Goal: Use online tool/utility: Use online tool/utility

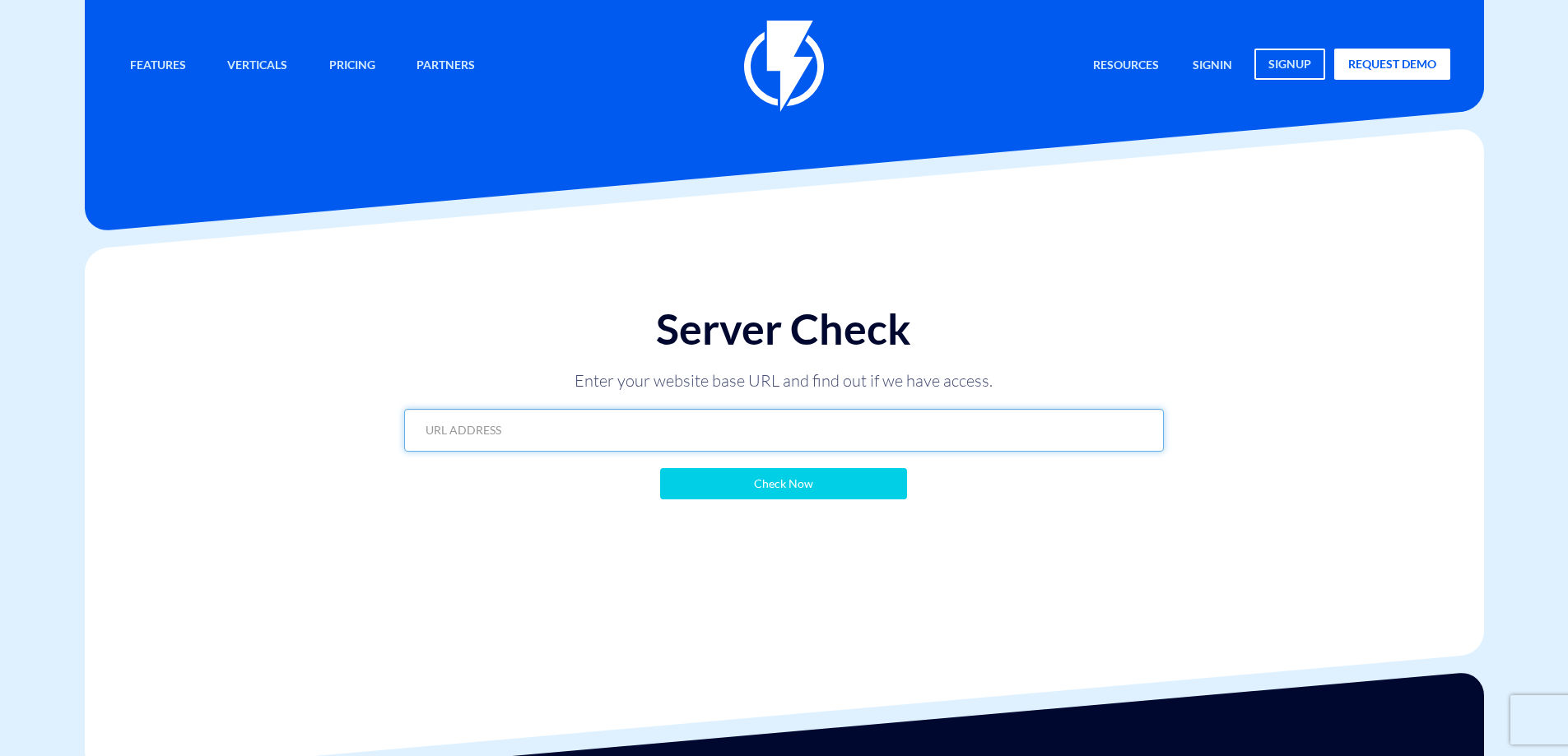
click at [492, 447] on input "text" at bounding box center [783, 430] width 760 height 43
paste input "[URL][DOMAIN_NAME][PERSON_NAME]"
type input "[URL][DOMAIN_NAME][PERSON_NAME]"
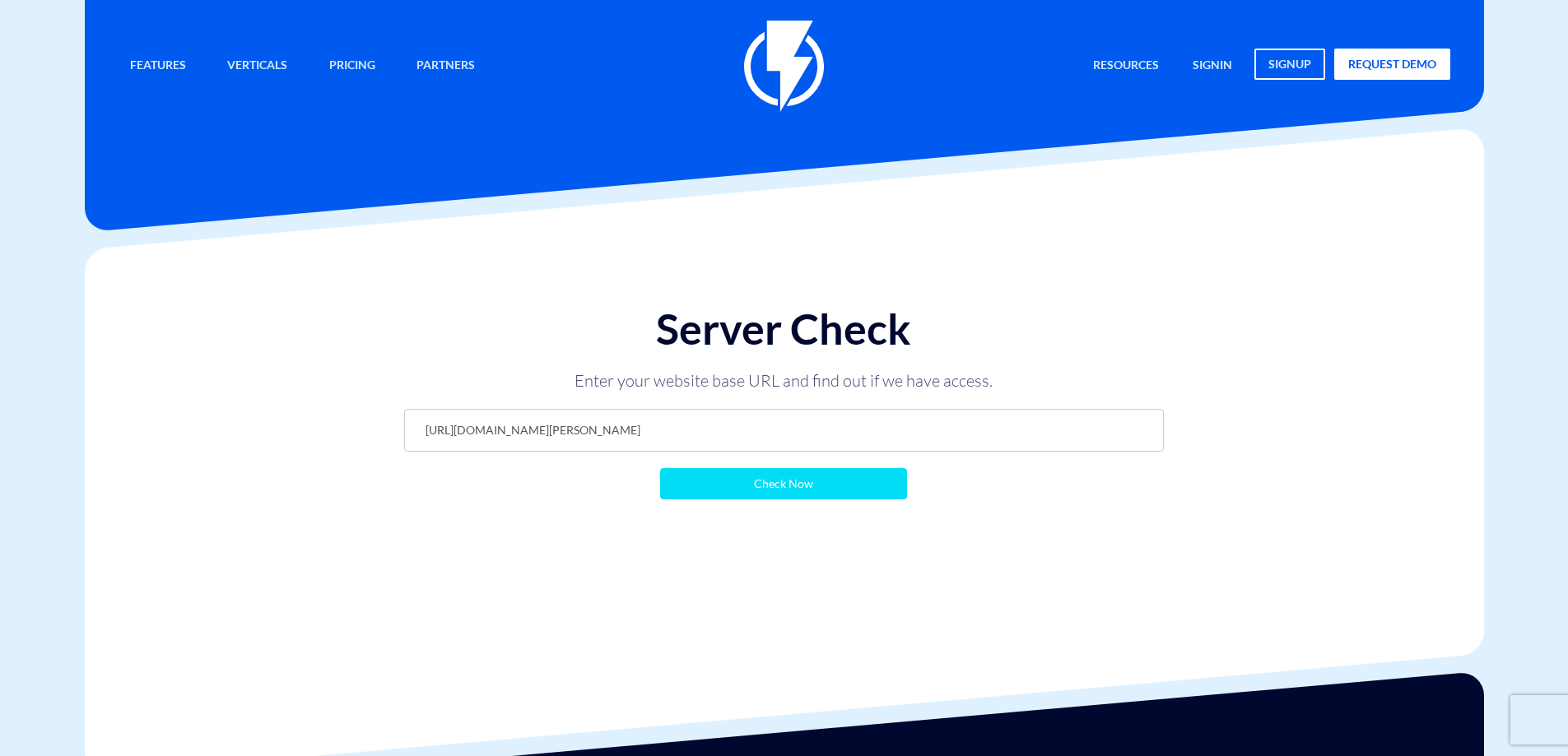
click at [757, 482] on input "Check Now" at bounding box center [783, 484] width 247 height 31
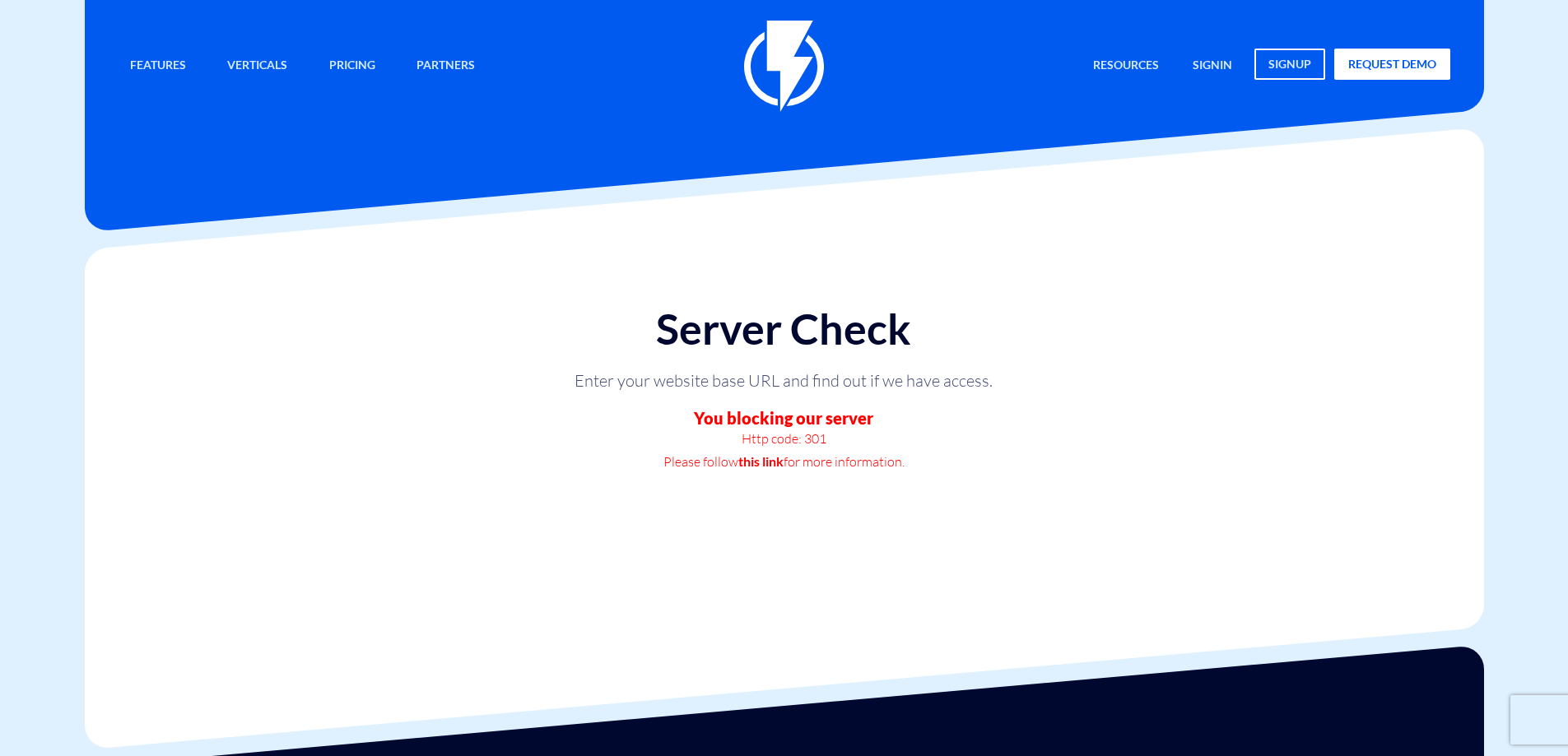
drag, startPoint x: 749, startPoint y: 407, endPoint x: 1067, endPoint y: 472, distance: 324.6
click at [1068, 465] on div "Server Check Enter your website base URL and find out if we have access. You bl…" at bounding box center [783, 388] width 792 height 200
click at [1064, 468] on div "Server Check Enter your website base URL and find out if we have access. You bl…" at bounding box center [783, 388] width 792 height 200
click at [1140, 403] on div "Server Check Enter your website base URL and find out if we have access. You bl…" at bounding box center [783, 388] width 792 height 200
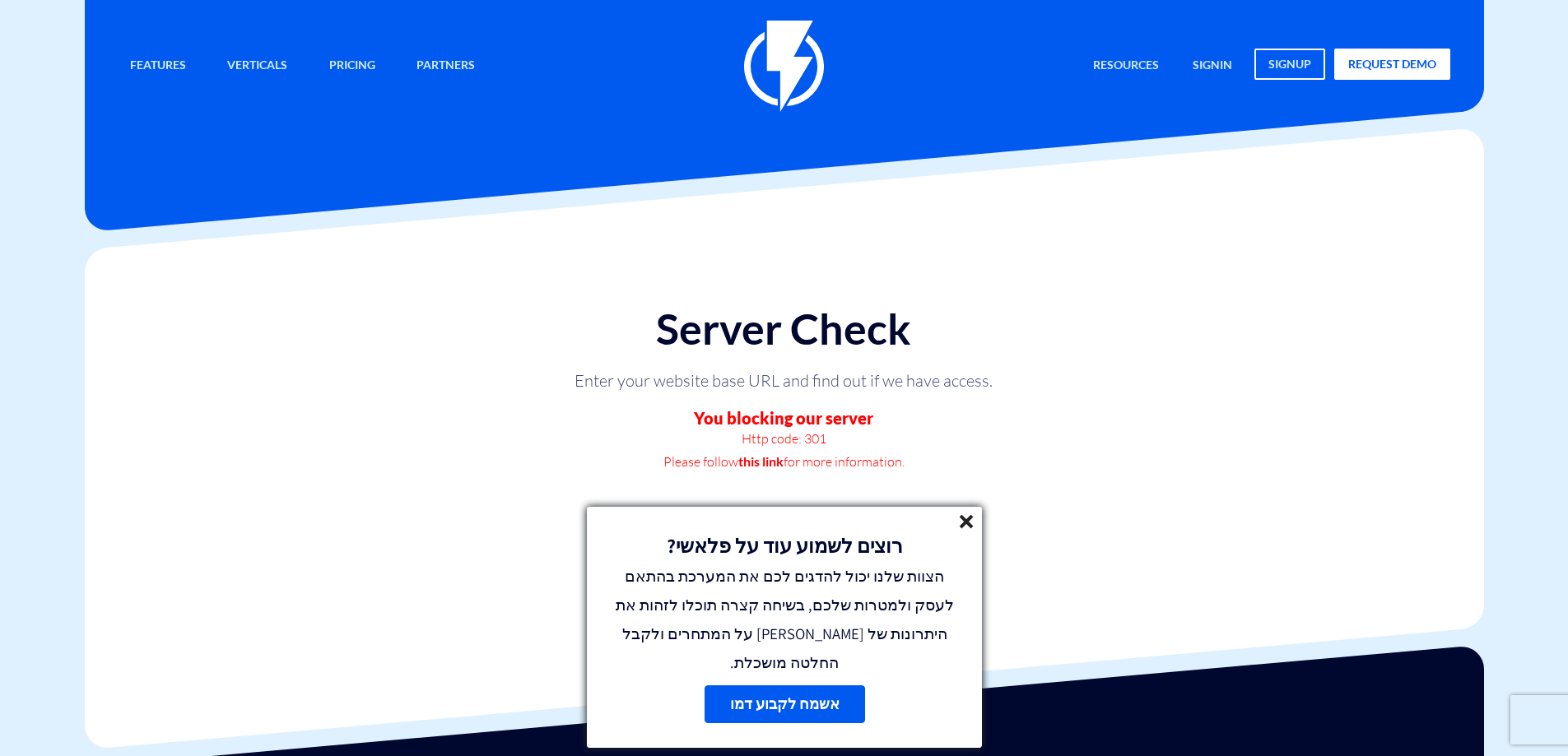
click at [778, 459] on link "this link" at bounding box center [760, 461] width 45 height 23
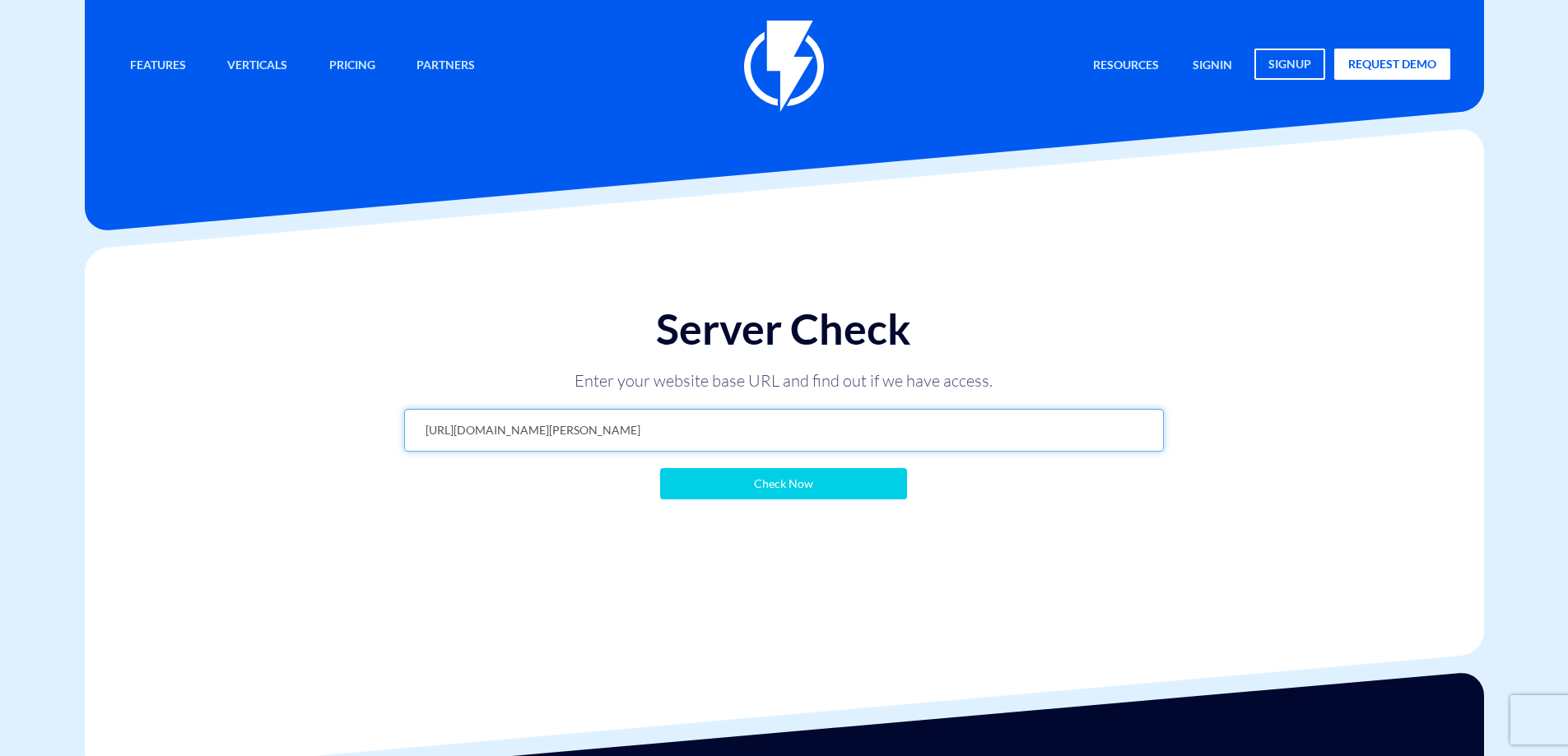
click at [595, 424] on input "https://www.ida-home.co.il/" at bounding box center [783, 430] width 760 height 43
click at [489, 434] on input "https://www.ida-home.co.il/" at bounding box center [783, 430] width 760 height 43
click at [488, 429] on input "https://wwwshop.ida-home.co.il/" at bounding box center [783, 430] width 760 height 43
type input "https://www.store.ida-home.co.il/"
click at [660, 468] on input "Check Now" at bounding box center [783, 484] width 247 height 31
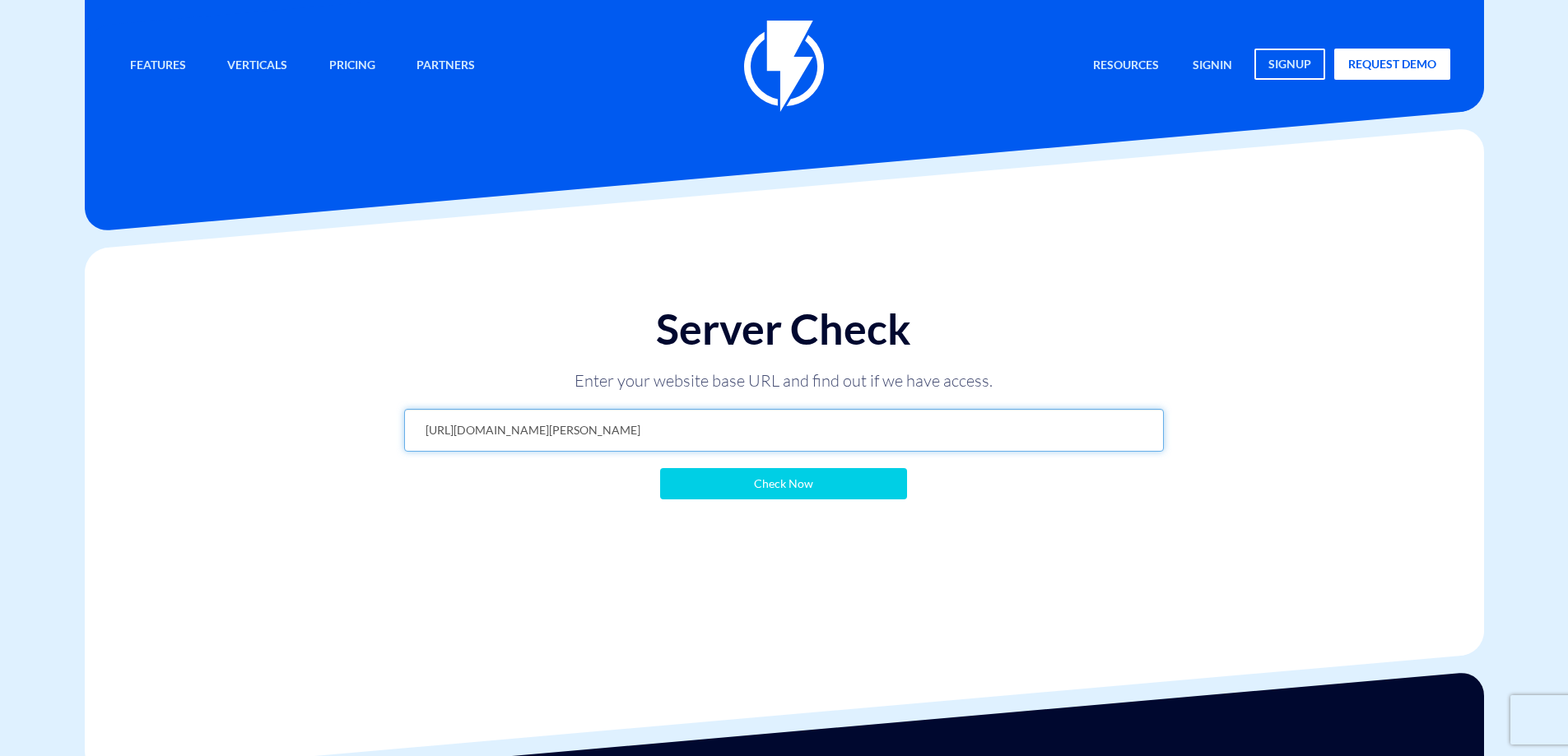
drag, startPoint x: 534, startPoint y: 437, endPoint x: 728, endPoint y: 438, distance: 194.0
click at [727, 437] on input "https://www.store.ida-home.co.il/" at bounding box center [783, 430] width 760 height 43
click at [735, 440] on input "https://www.store.ida-home.co.il/" at bounding box center [783, 430] width 760 height 43
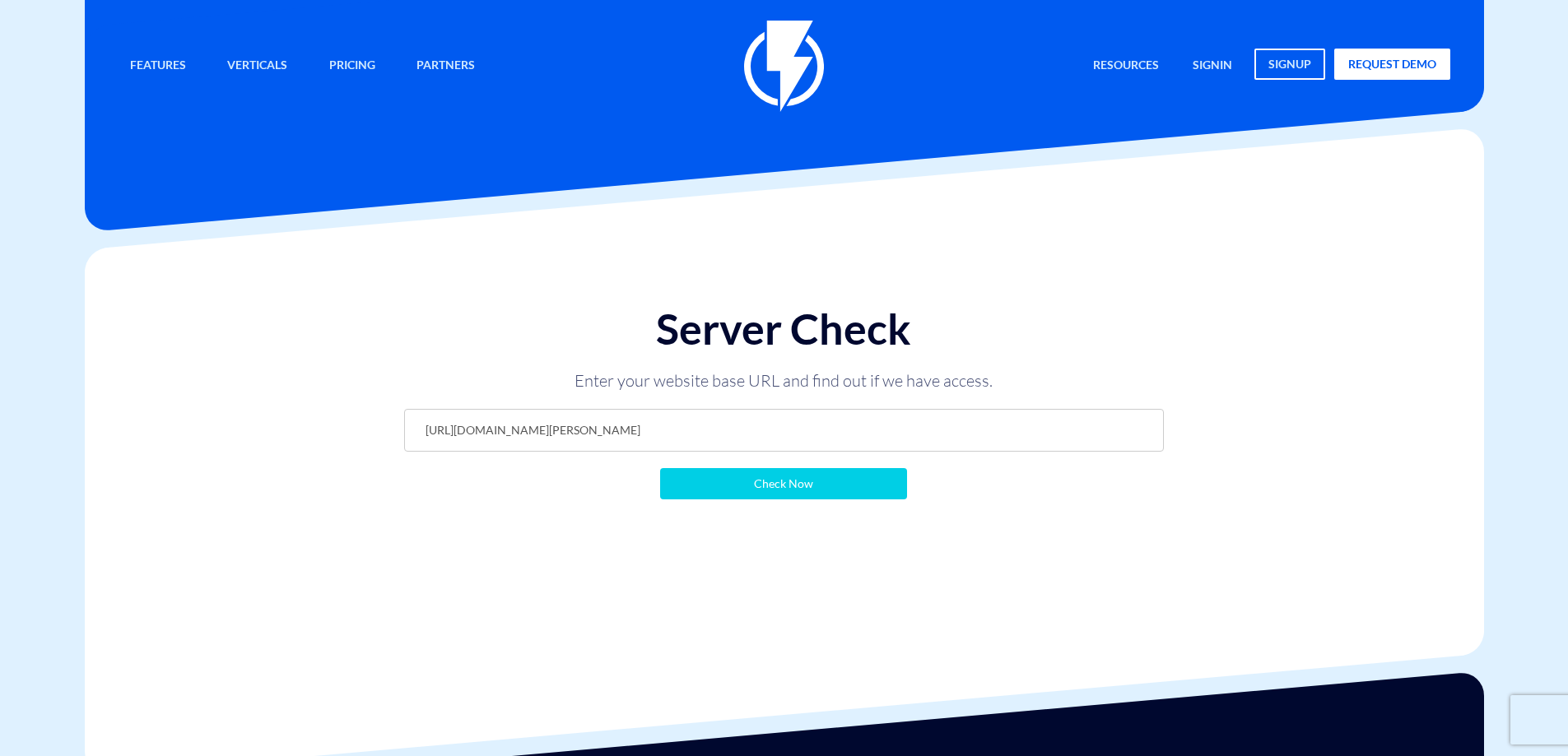
click at [465, 486] on form "https://www.store.ida-home.co.il/ Check Now" at bounding box center [783, 455] width 760 height 91
drag, startPoint x: 402, startPoint y: 423, endPoint x: 606, endPoint y: 435, distance: 204.4
click at [606, 435] on div "Server Check Enter your website base URL and find out if we have access. https:…" at bounding box center [783, 401] width 792 height 226
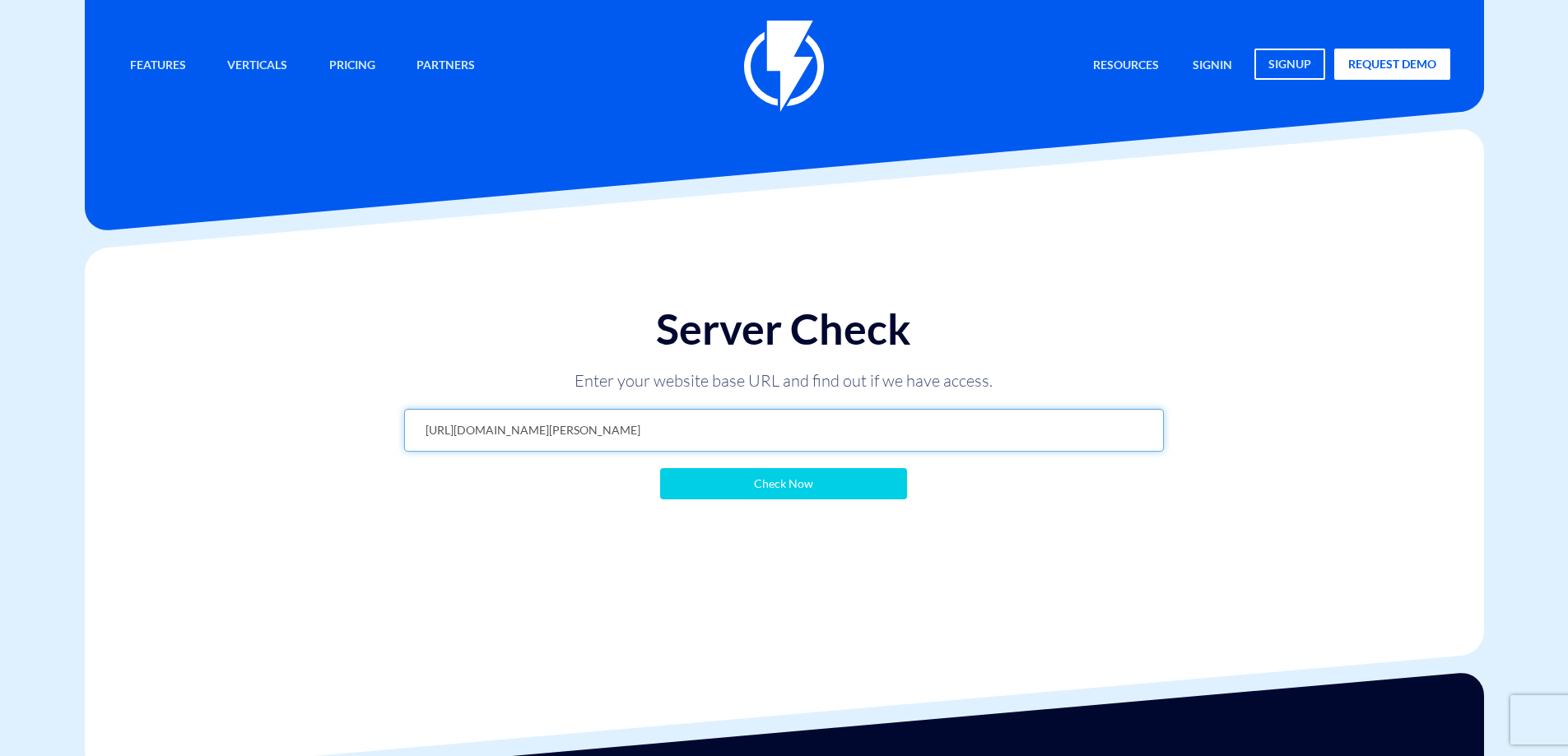
click at [606, 435] on input "https://www.store.ida-home.co.il/" at bounding box center [783, 430] width 760 height 43
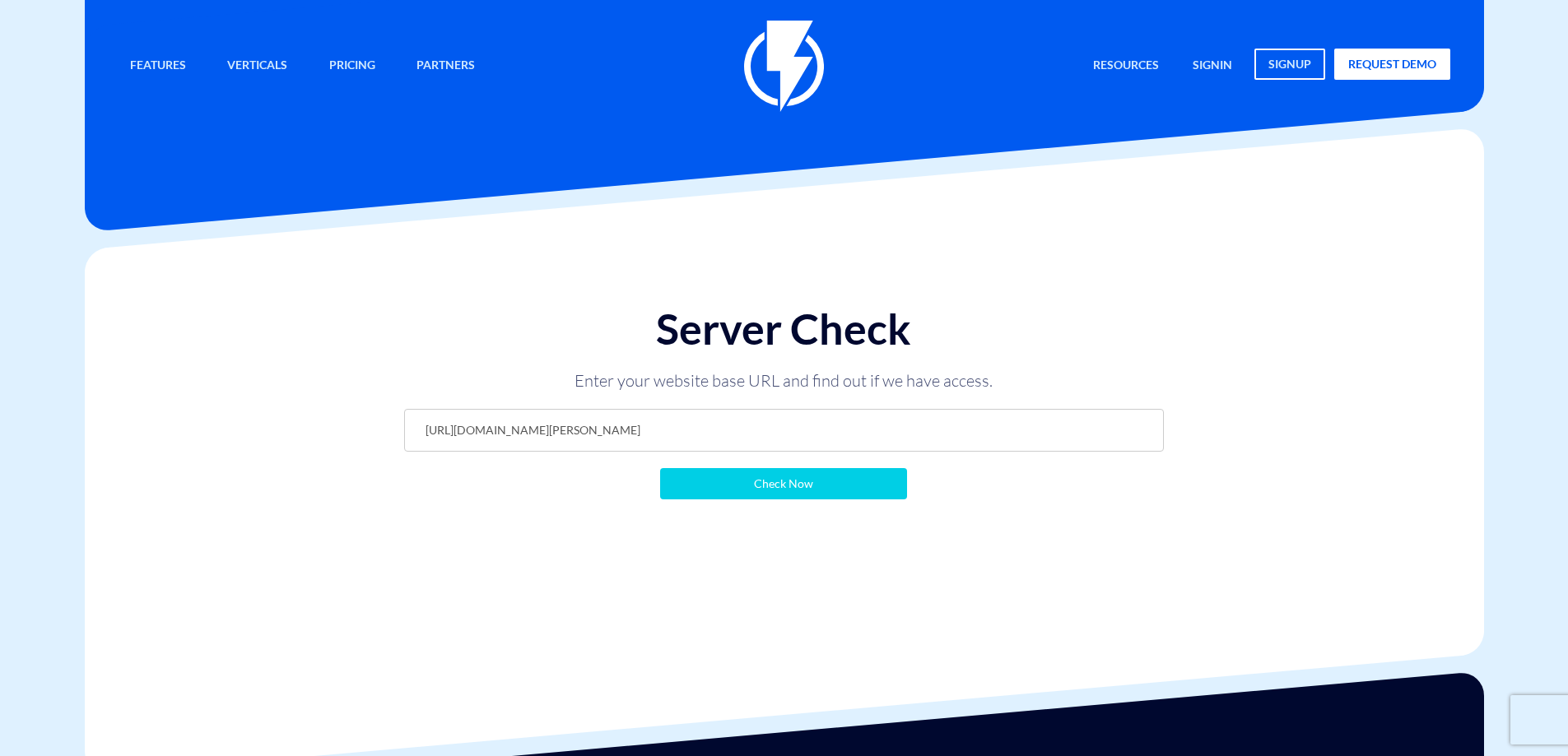
click at [399, 536] on div "Server Check Enter your website base URL and find out if we have access. https:…" at bounding box center [784, 431] width 1424 height 367
click at [729, 490] on input "Check Now" at bounding box center [783, 484] width 247 height 31
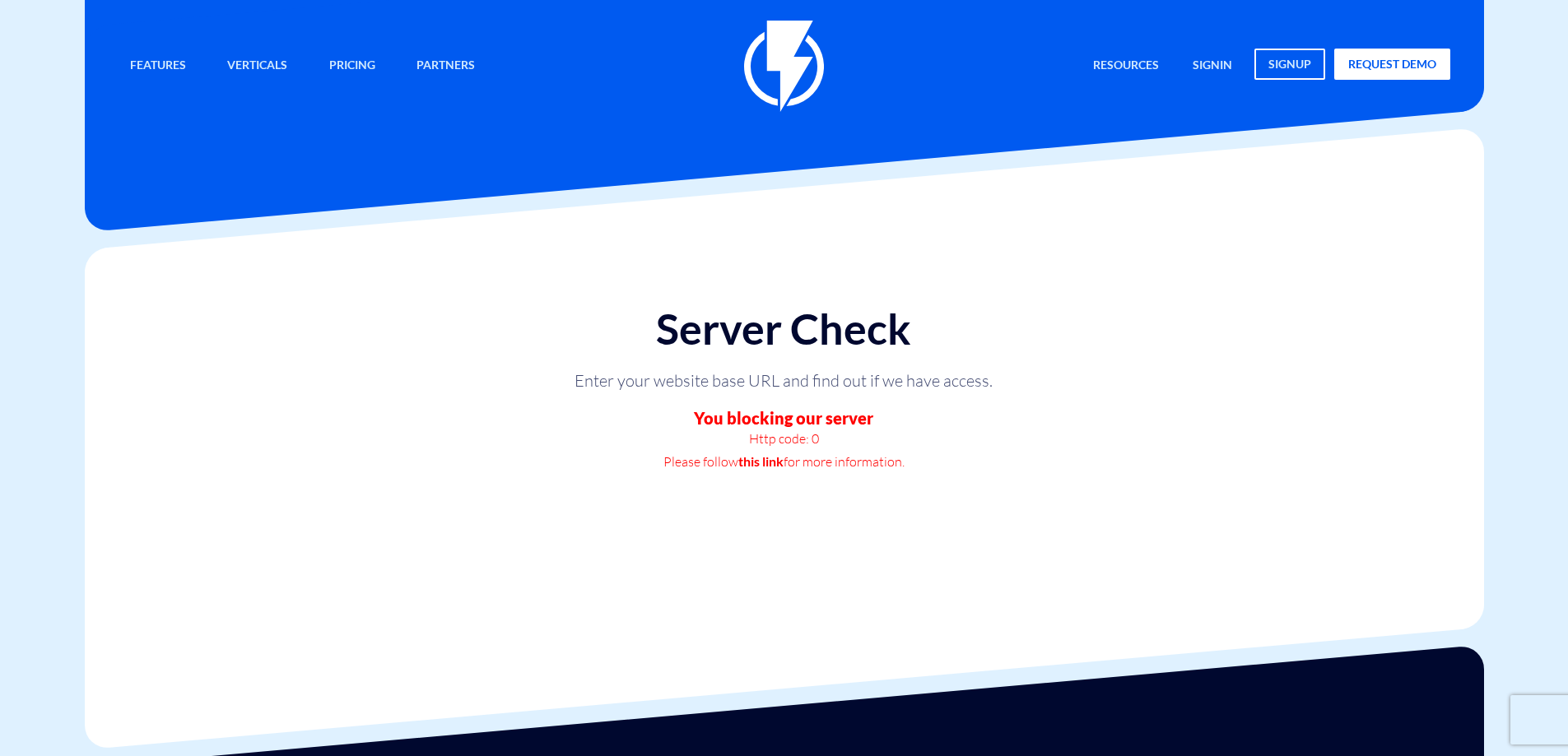
drag, startPoint x: 713, startPoint y: 456, endPoint x: 888, endPoint y: 446, distance: 175.3
click at [888, 446] on div "Server Check Enter your website base URL and find out if we have access. You bl…" at bounding box center [783, 388] width 792 height 200
click at [887, 443] on p "Http code: 0" at bounding box center [783, 438] width 494 height 23
drag, startPoint x: 750, startPoint y: 416, endPoint x: 808, endPoint y: 450, distance: 67.2
click at [808, 450] on div "Server Check Enter your website base URL and find out if we have access. You bl…" at bounding box center [783, 388] width 792 height 200
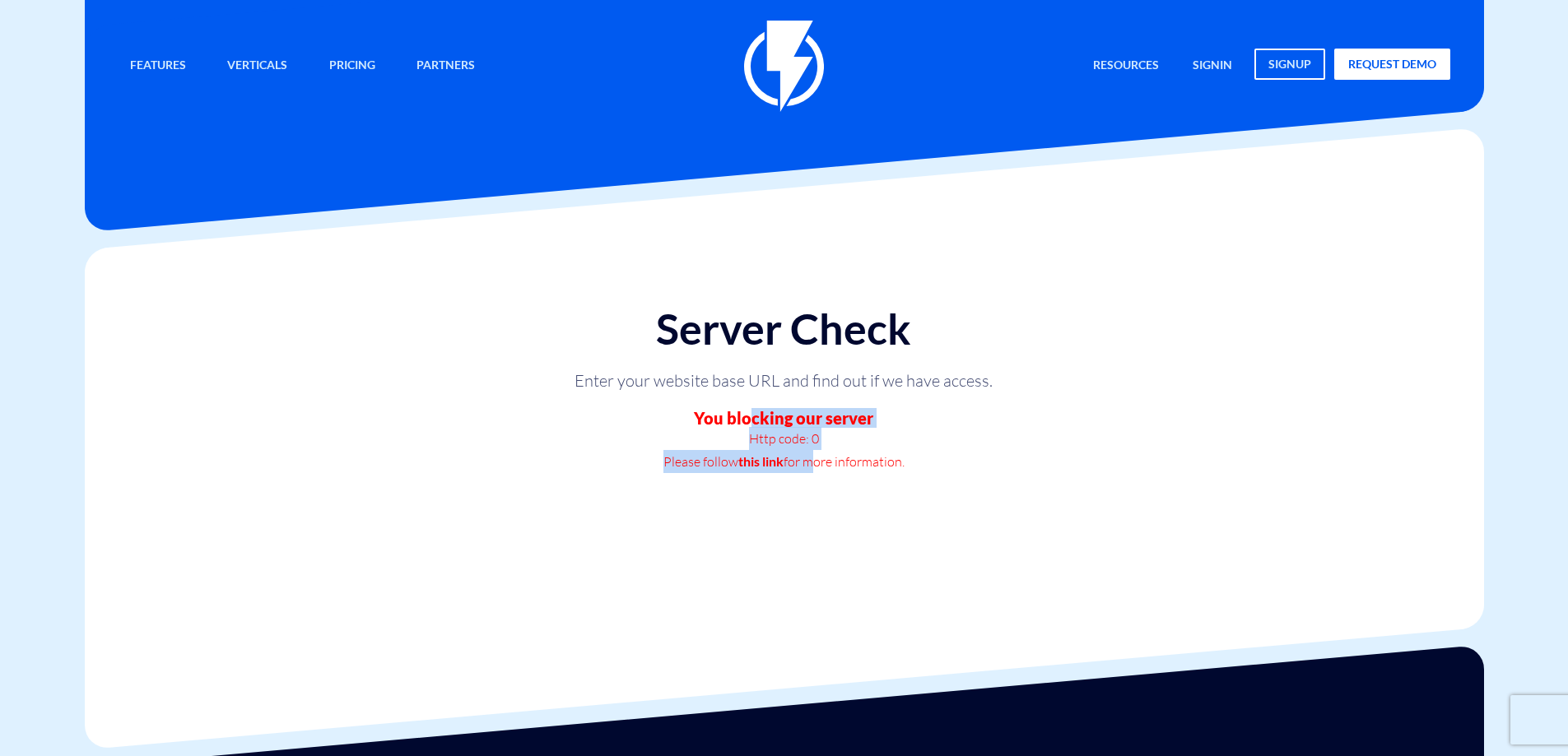
click at [808, 446] on p "Http code: 0" at bounding box center [783, 438] width 494 height 23
drag, startPoint x: 712, startPoint y: 418, endPoint x: 850, endPoint y: 444, distance: 140.4
click at [850, 444] on div "Server Check Enter your website base URL and find out if we have access. You bl…" at bounding box center [783, 388] width 792 height 200
click at [850, 444] on p "Http code: 0" at bounding box center [783, 438] width 494 height 23
drag, startPoint x: 813, startPoint y: 459, endPoint x: 926, endPoint y: 468, distance: 113.4
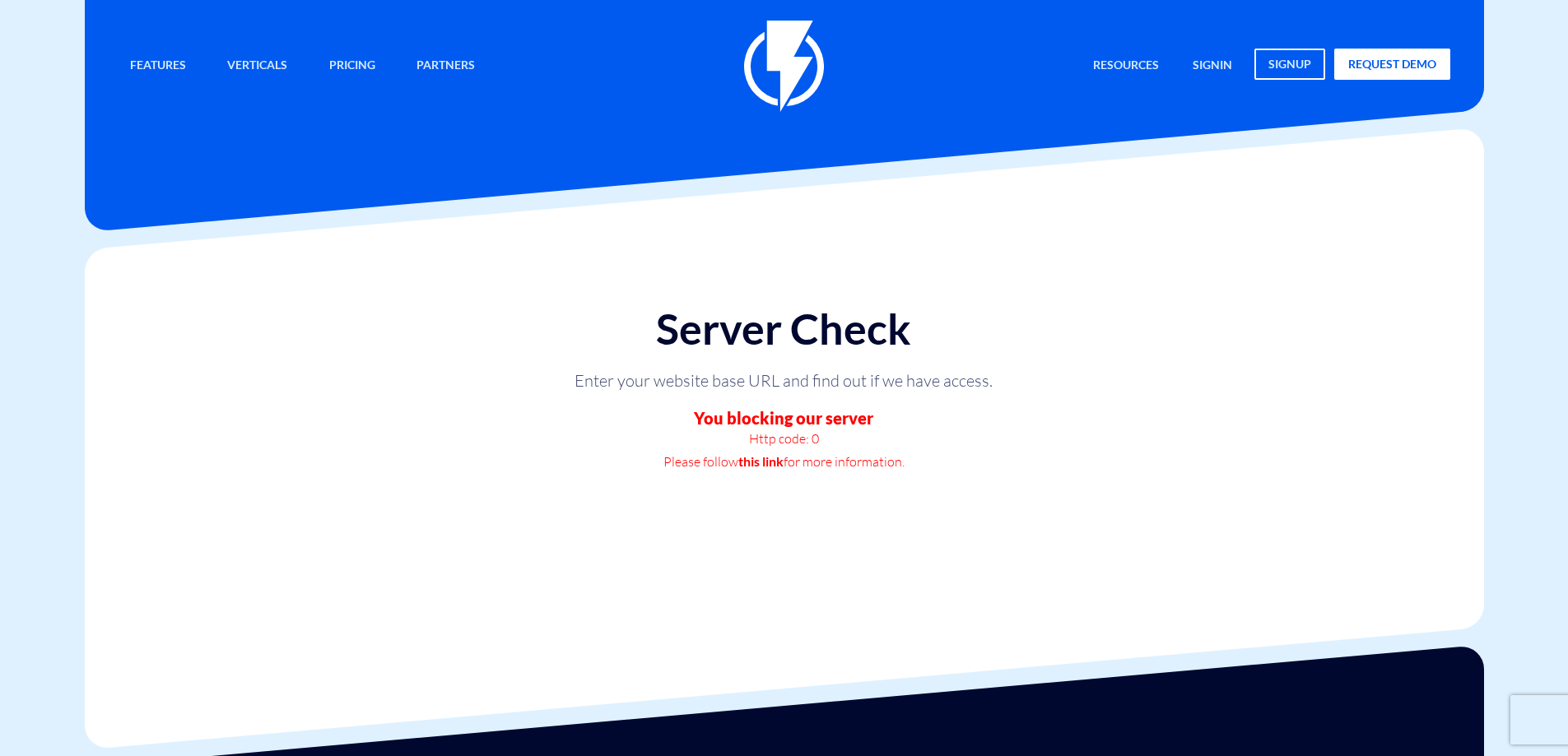
click at [925, 468] on p "Please follow this link for more information." at bounding box center [783, 461] width 494 height 23
click at [926, 468] on p "Please follow this link for more information." at bounding box center [783, 461] width 494 height 23
drag, startPoint x: 880, startPoint y: 476, endPoint x: 849, endPoint y: 473, distance: 31.1
click at [879, 476] on div "Server Check Enter your website base URL and find out if we have access. You bl…" at bounding box center [783, 388] width 792 height 200
drag, startPoint x: 828, startPoint y: 460, endPoint x: 766, endPoint y: 446, distance: 63.6
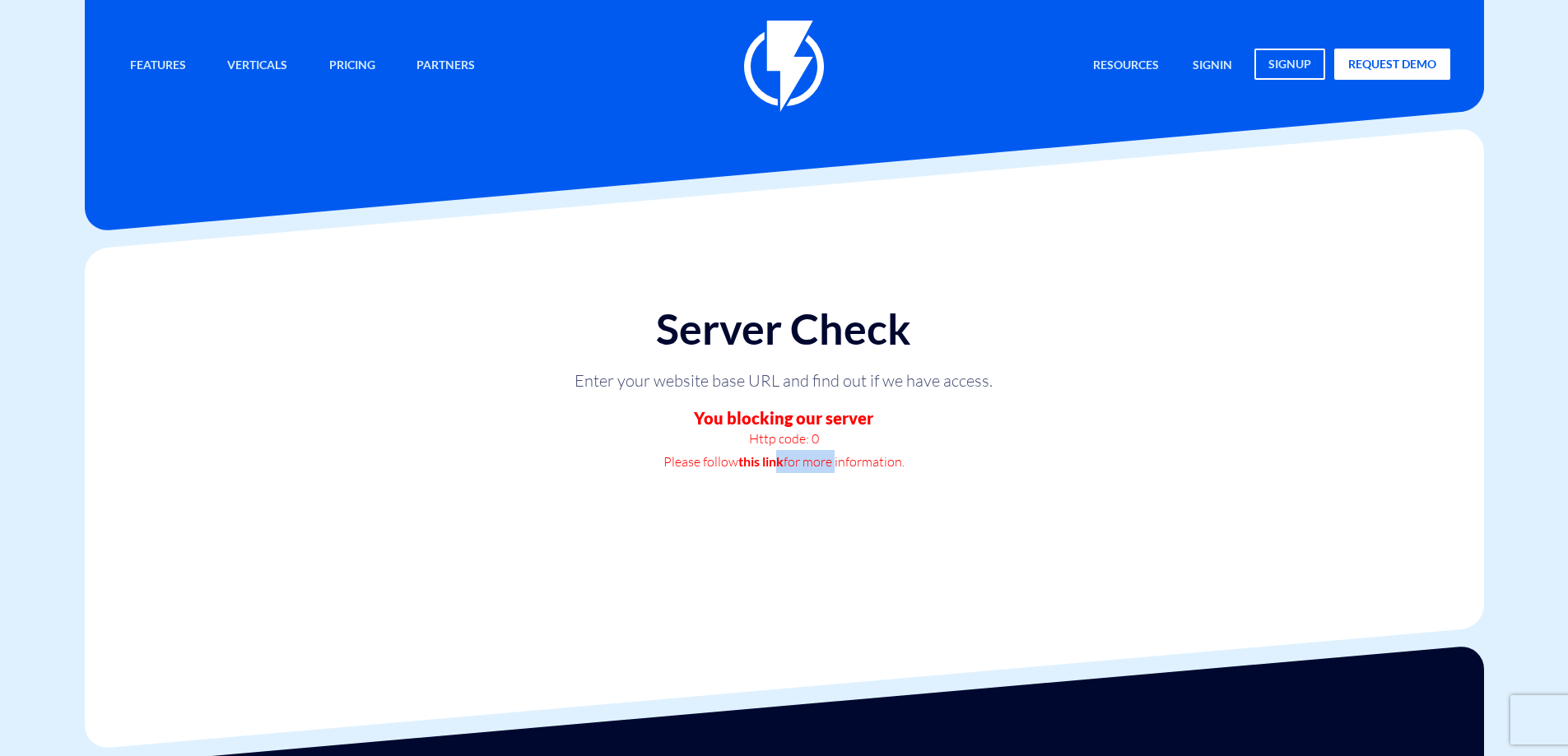
click at [778, 451] on p "Please follow this link for more information." at bounding box center [783, 461] width 494 height 23
click at [756, 402] on div "Server Check Enter your website base URL and find out if we have access. You bl…" at bounding box center [783, 388] width 792 height 200
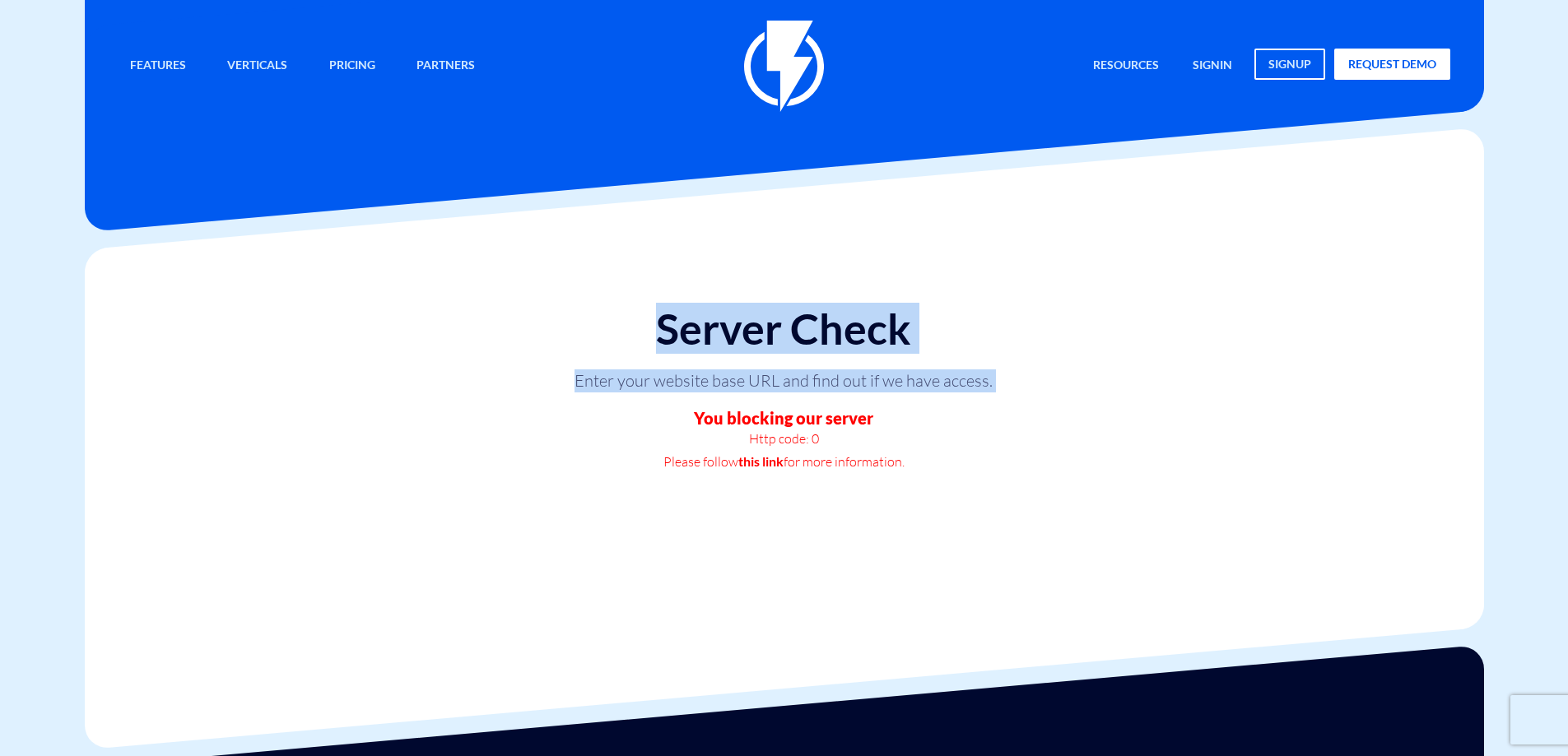
drag, startPoint x: 690, startPoint y: 406, endPoint x: 947, endPoint y: 495, distance: 272.0
click at [947, 495] on div "Server Check Enter your website base URL and find out if we have access. You bl…" at bounding box center [784, 417] width 1424 height 340
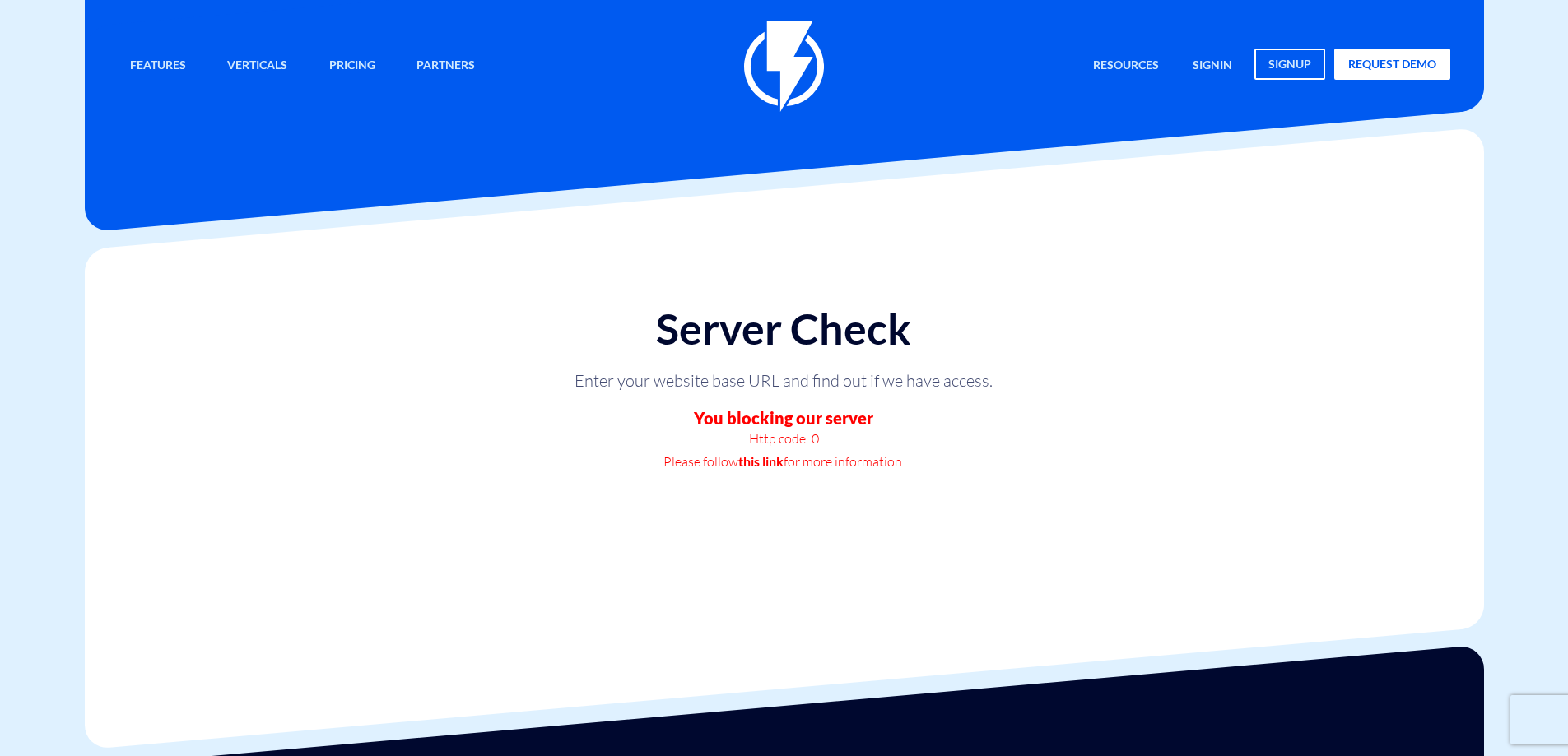
click at [947, 492] on div "Server Check Enter your website base URL and find out if we have access. You bl…" at bounding box center [784, 417] width 1424 height 340
drag, startPoint x: 908, startPoint y: 469, endPoint x: 622, endPoint y: 402, distance: 293.7
click at [622, 402] on div "Server Check Enter your website base URL and find out if we have access. You bl…" at bounding box center [783, 388] width 792 height 200
click at [618, 402] on div "Server Check Enter your website base URL and find out if we have access. You bl…" at bounding box center [783, 388] width 792 height 200
click at [618, 398] on div "Server Check Enter your website base URL and find out if we have access. You bl…" at bounding box center [783, 388] width 792 height 200
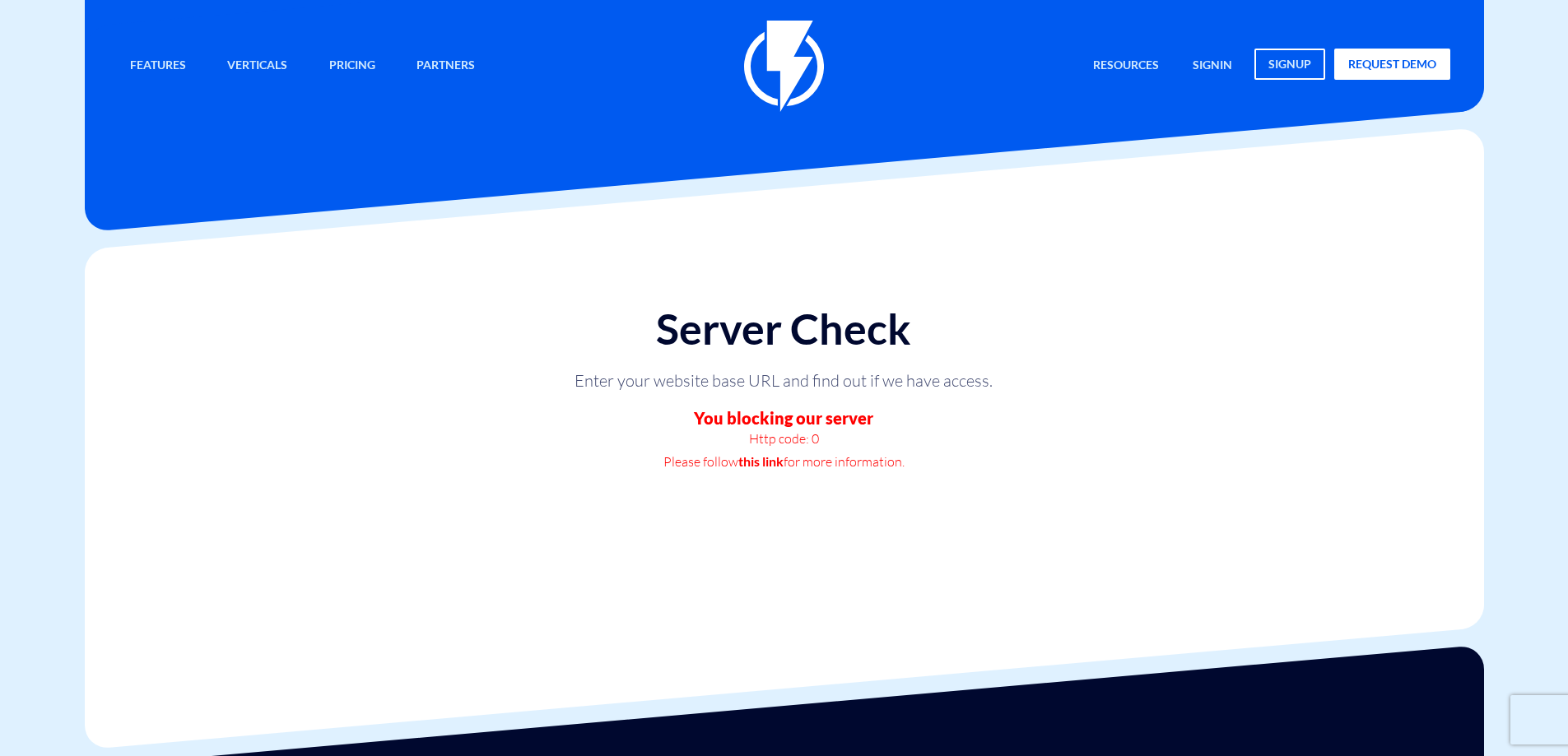
click at [620, 399] on div "Server Check Enter your website base URL and find out if we have access. You bl…" at bounding box center [783, 388] width 792 height 200
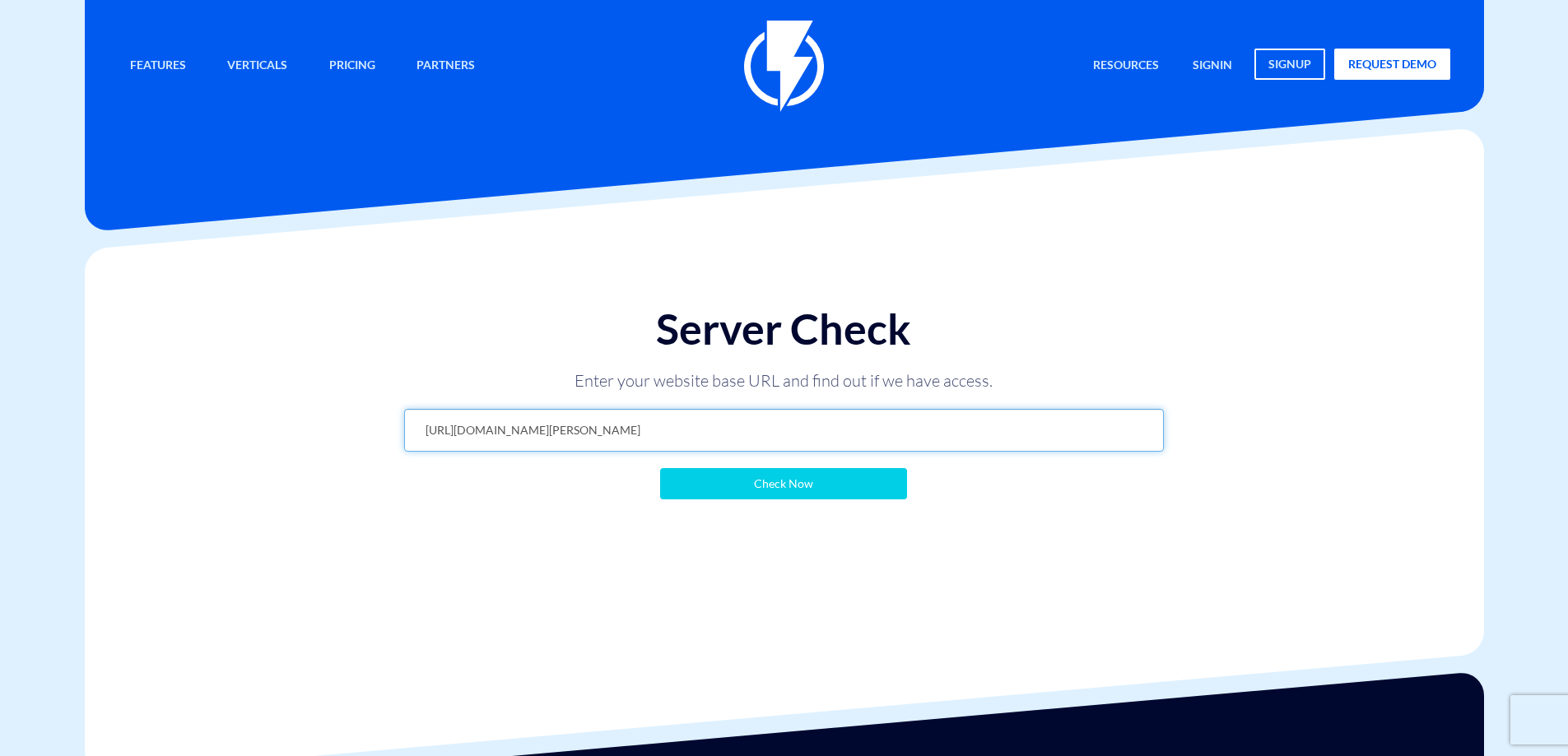
click at [665, 420] on input "[URL][DOMAIN_NAME][PERSON_NAME]" at bounding box center [783, 430] width 760 height 43
paste input "text"
type input "[URL][DOMAIN_NAME][PERSON_NAME]"
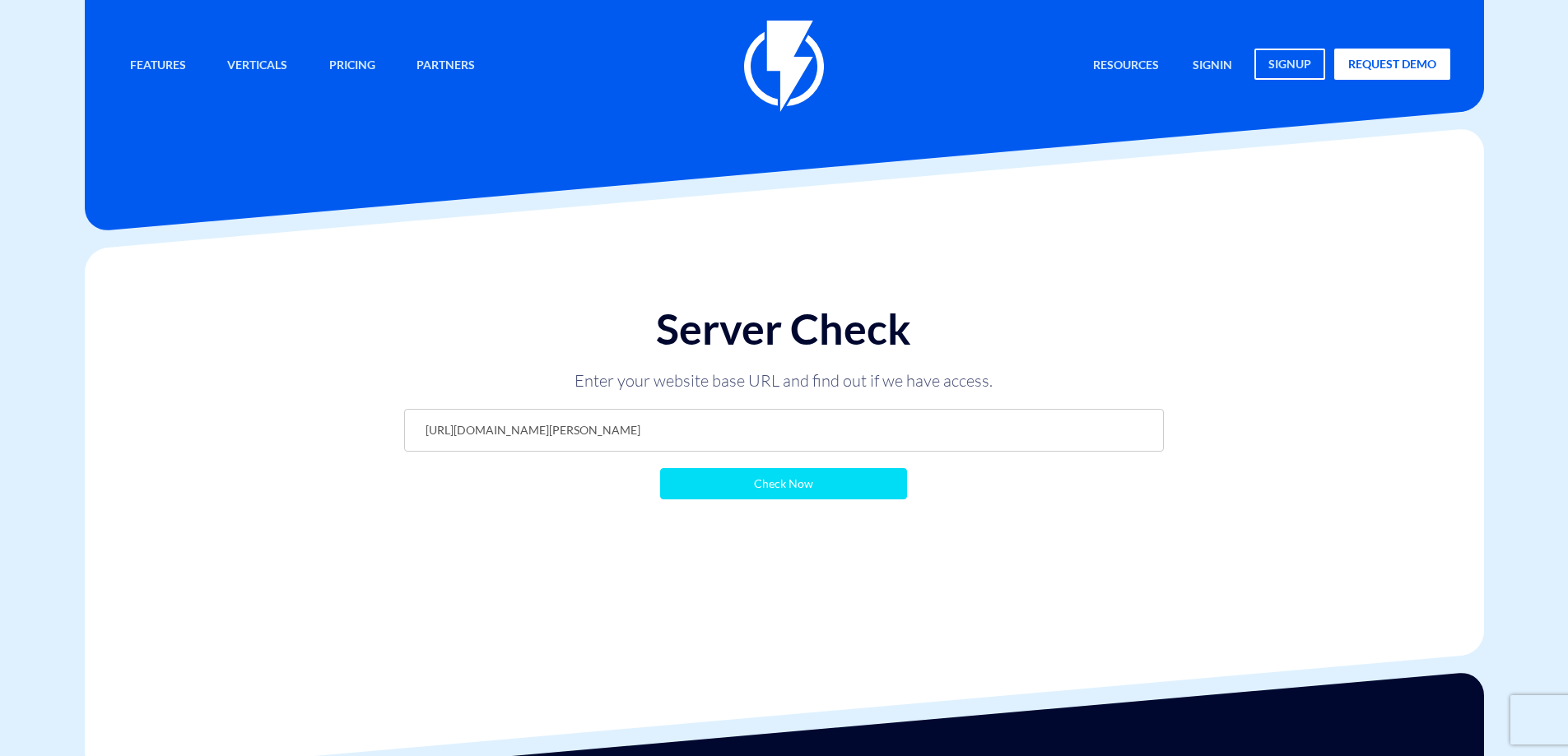
click at [702, 475] on input "Check Now" at bounding box center [783, 484] width 247 height 31
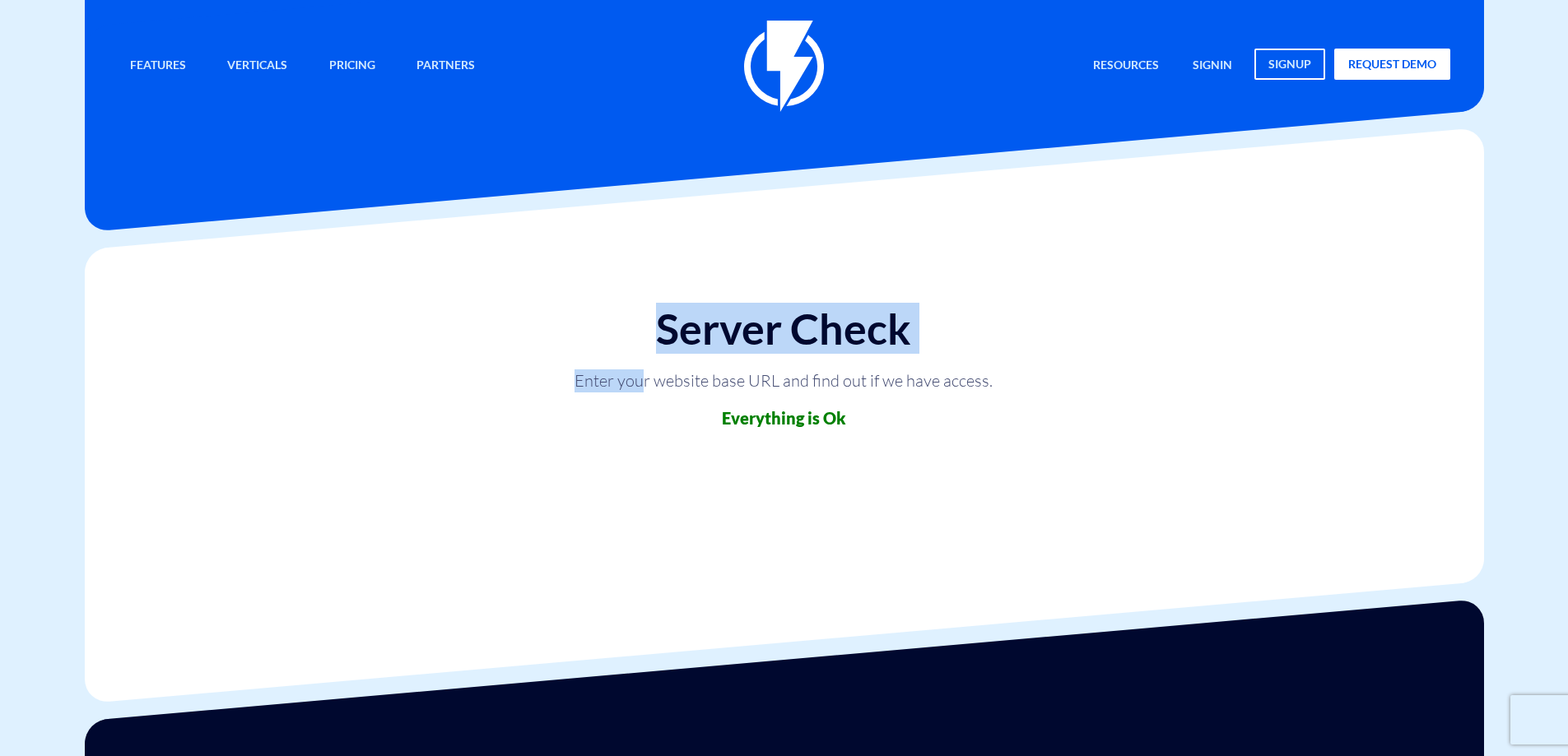
drag, startPoint x: 653, startPoint y: 397, endPoint x: 837, endPoint y: 464, distance: 195.8
click at [837, 464] on div "Server Check Enter your website base URL and find out if we have access. Everyt…" at bounding box center [784, 395] width 1424 height 294
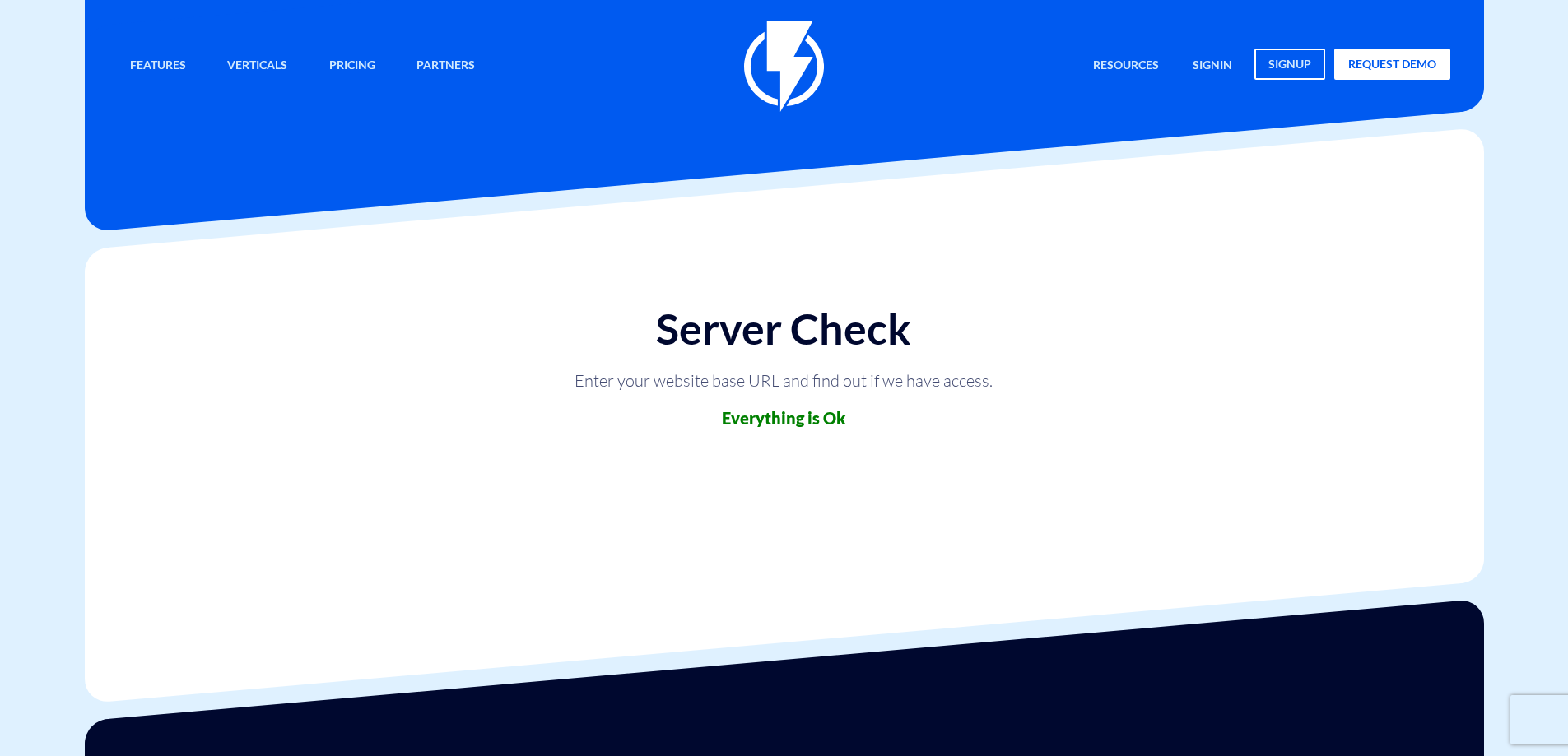
click at [840, 460] on div "Server Check Enter your website base URL and find out if we have access. Everyt…" at bounding box center [784, 395] width 1424 height 294
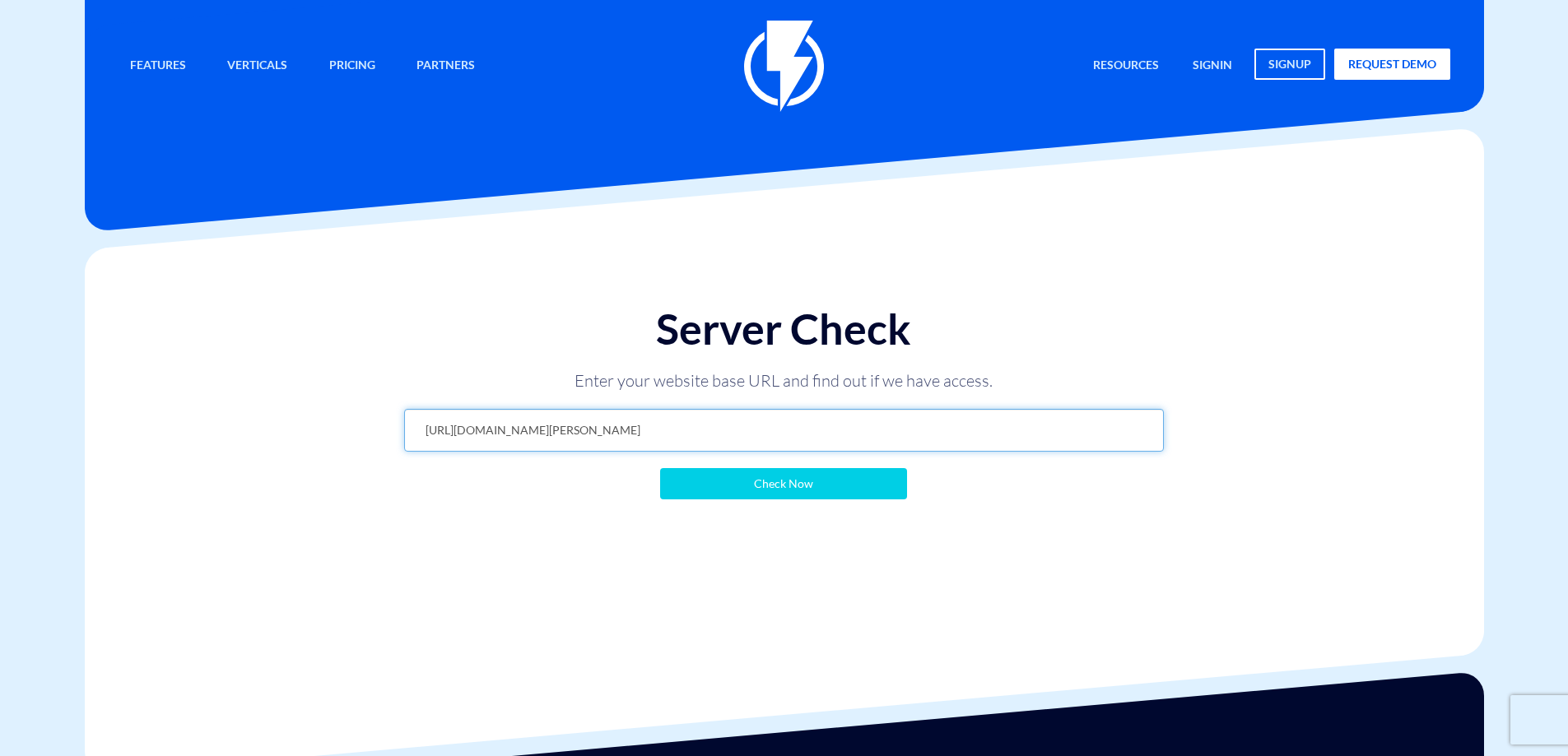
drag, startPoint x: 606, startPoint y: 430, endPoint x: 366, endPoint y: 432, distance: 240.0
click at [366, 432] on div "Server Check Enter your website base URL and find out if we have access. [URL][…" at bounding box center [784, 431] width 1424 height 367
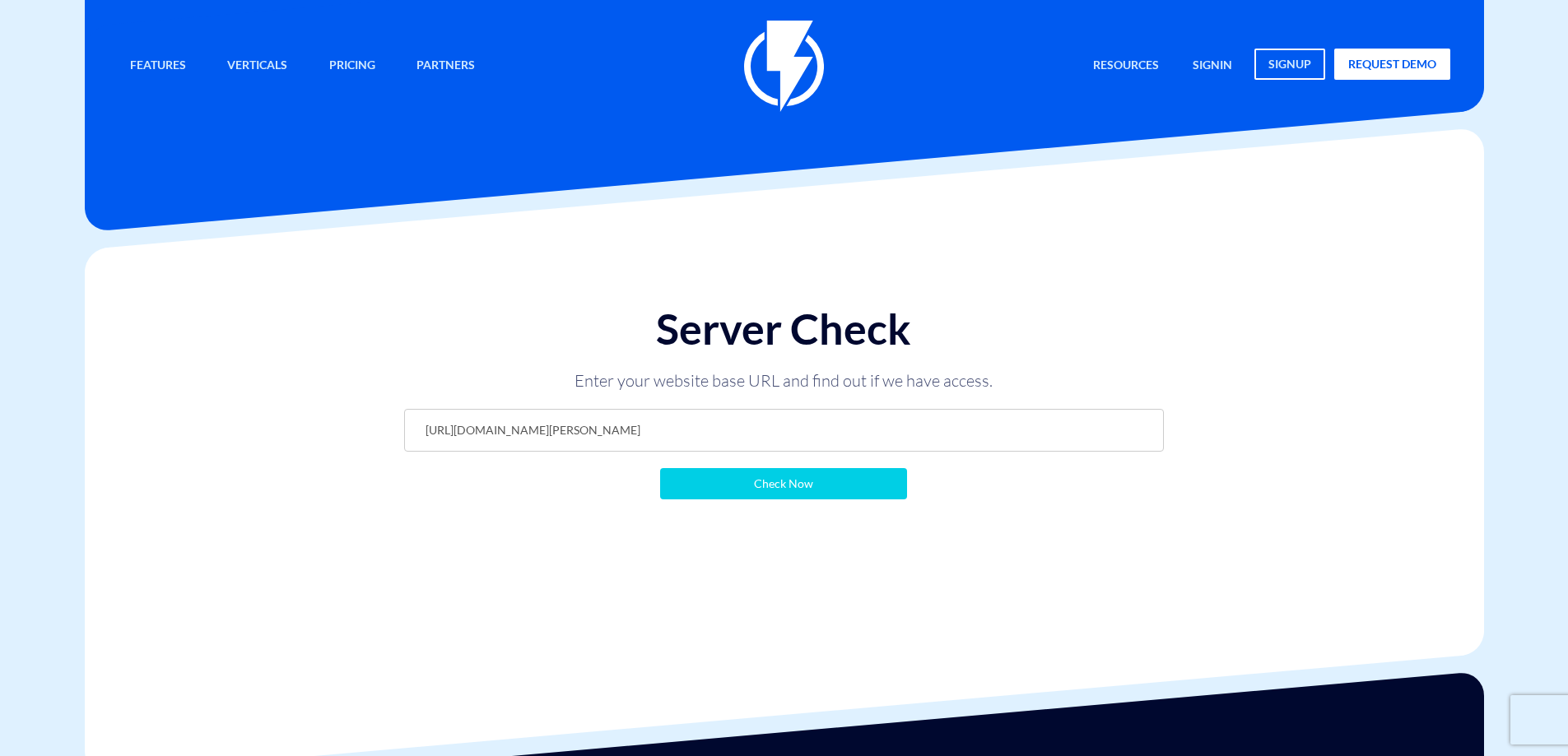
click at [583, 483] on form "https://store.ida-home.co.il/ Check Now" at bounding box center [783, 455] width 760 height 91
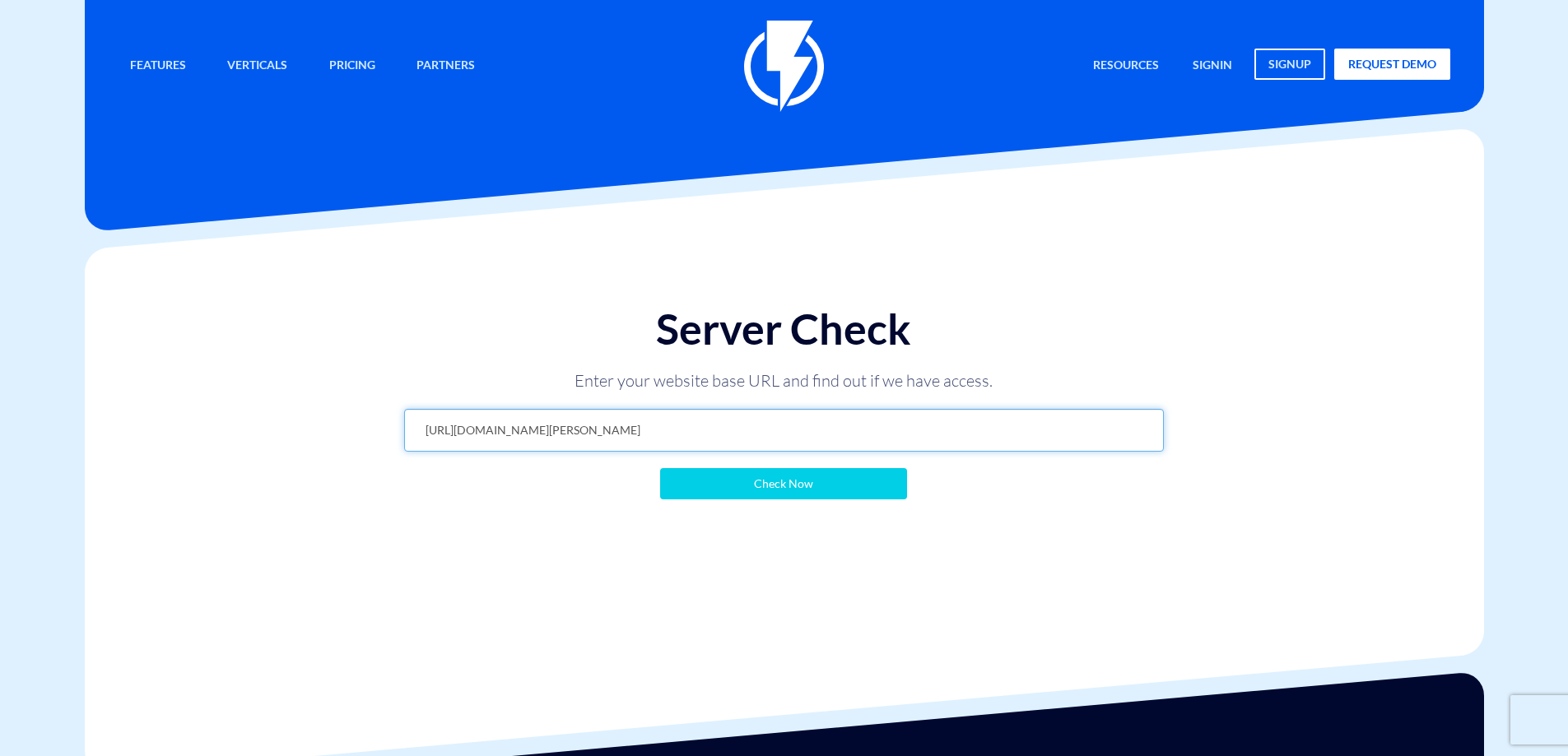
click at [599, 431] on input "https://store.ida-home.co.il/" at bounding box center [783, 430] width 760 height 43
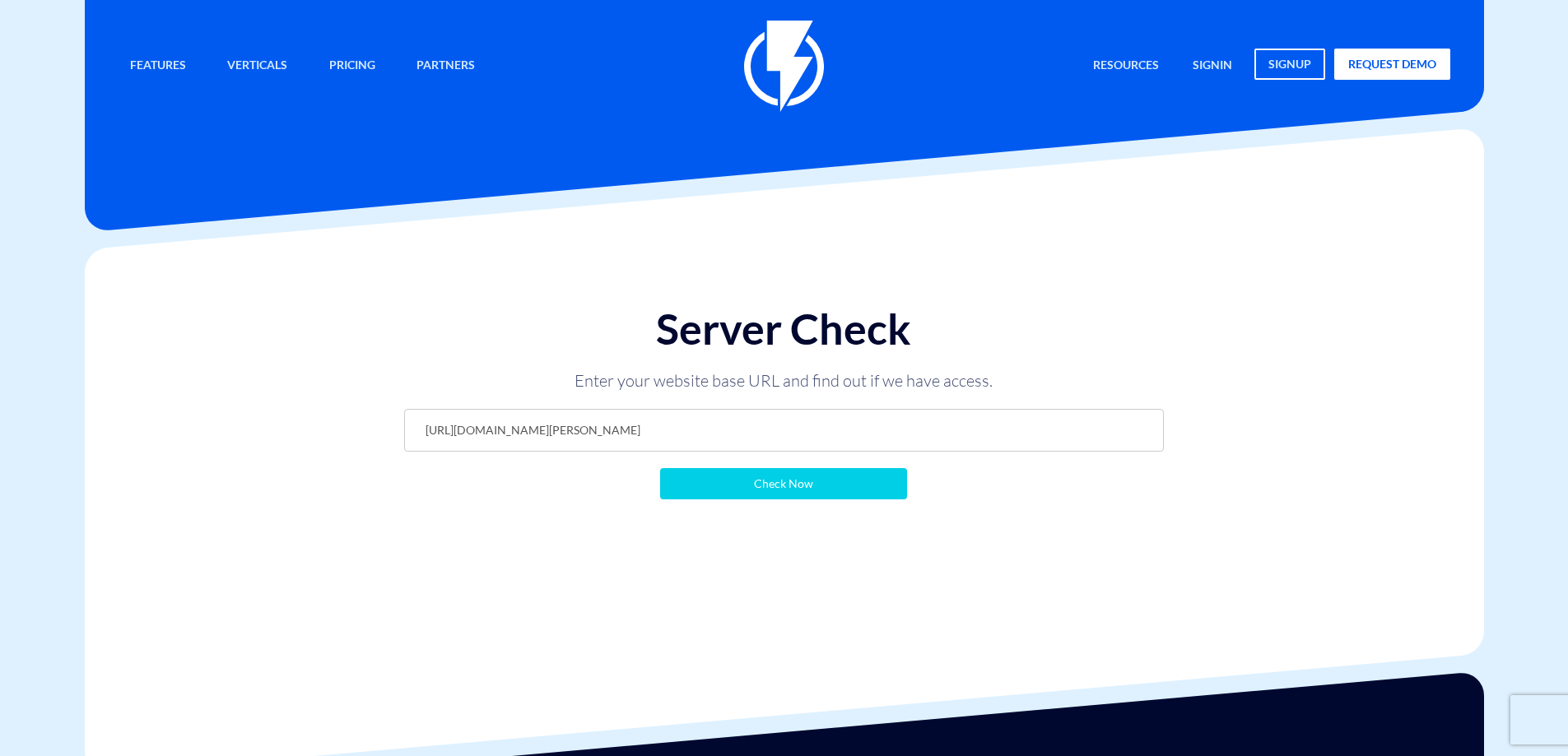
click at [533, 487] on form "https://store.ida-home.co.il/ Check Now" at bounding box center [783, 455] width 760 height 91
click at [792, 490] on input "Check Now" at bounding box center [783, 484] width 247 height 31
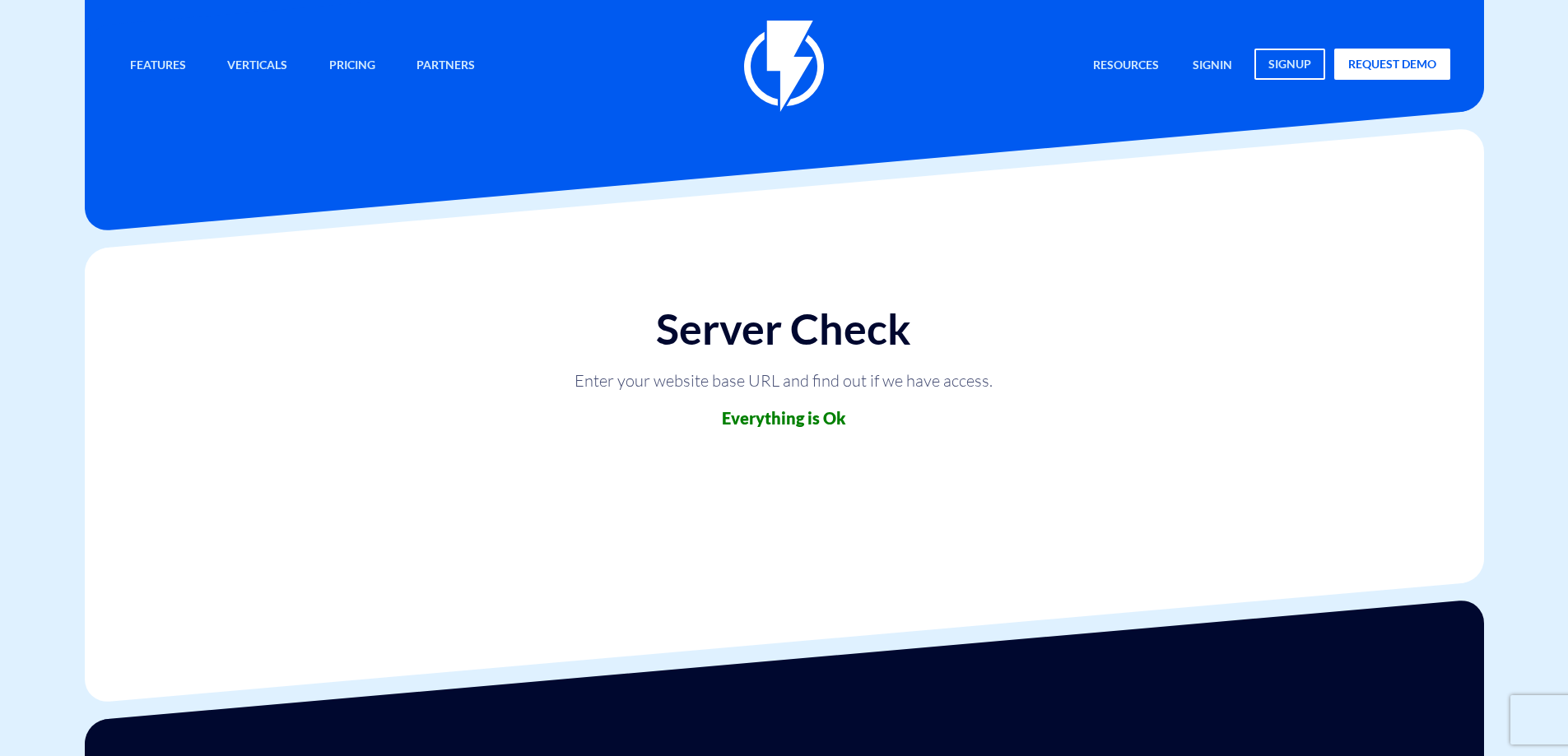
drag, startPoint x: 614, startPoint y: 439, endPoint x: 591, endPoint y: 427, distance: 25.9
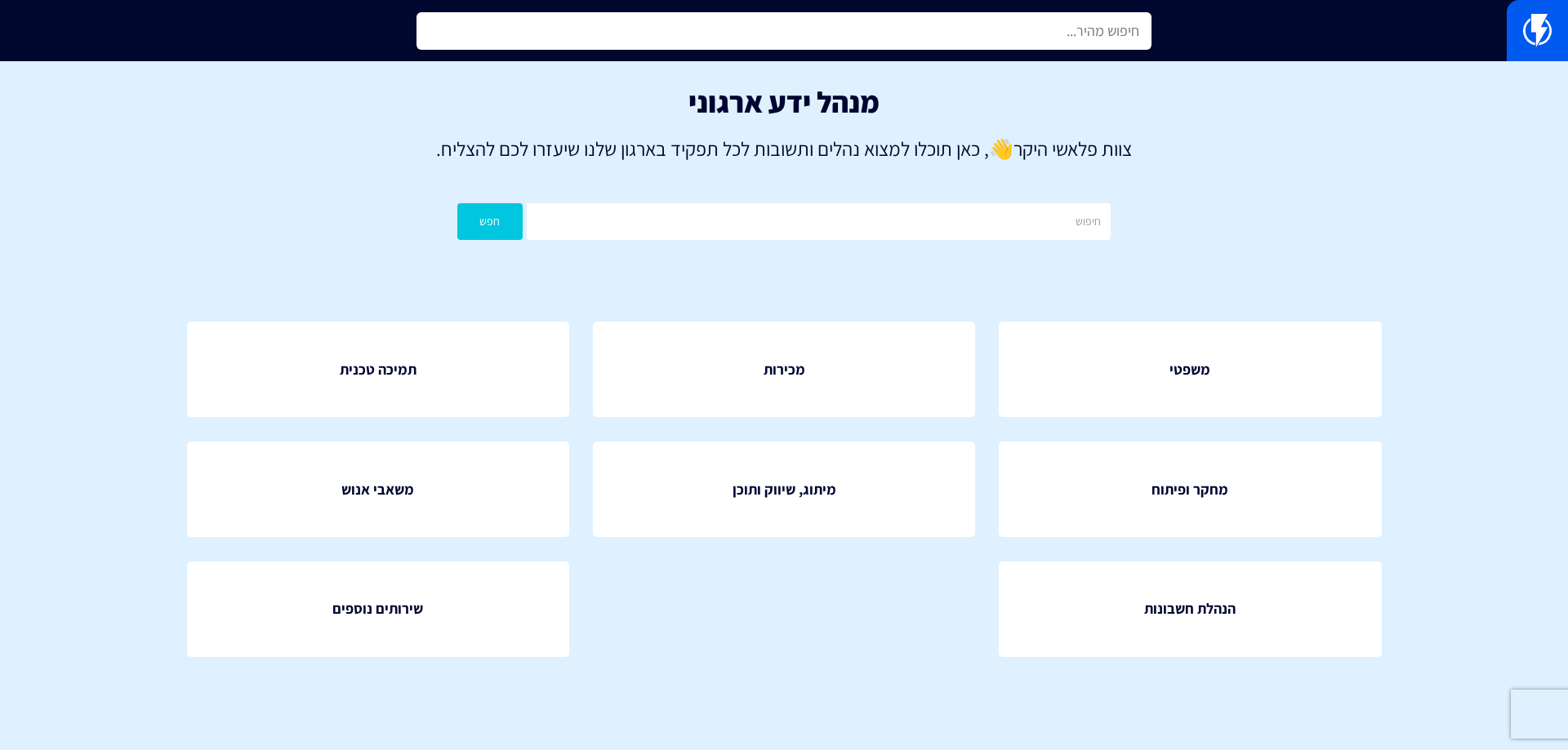
click at [685, 32] on input "text" at bounding box center [784, 32] width 735 height 38
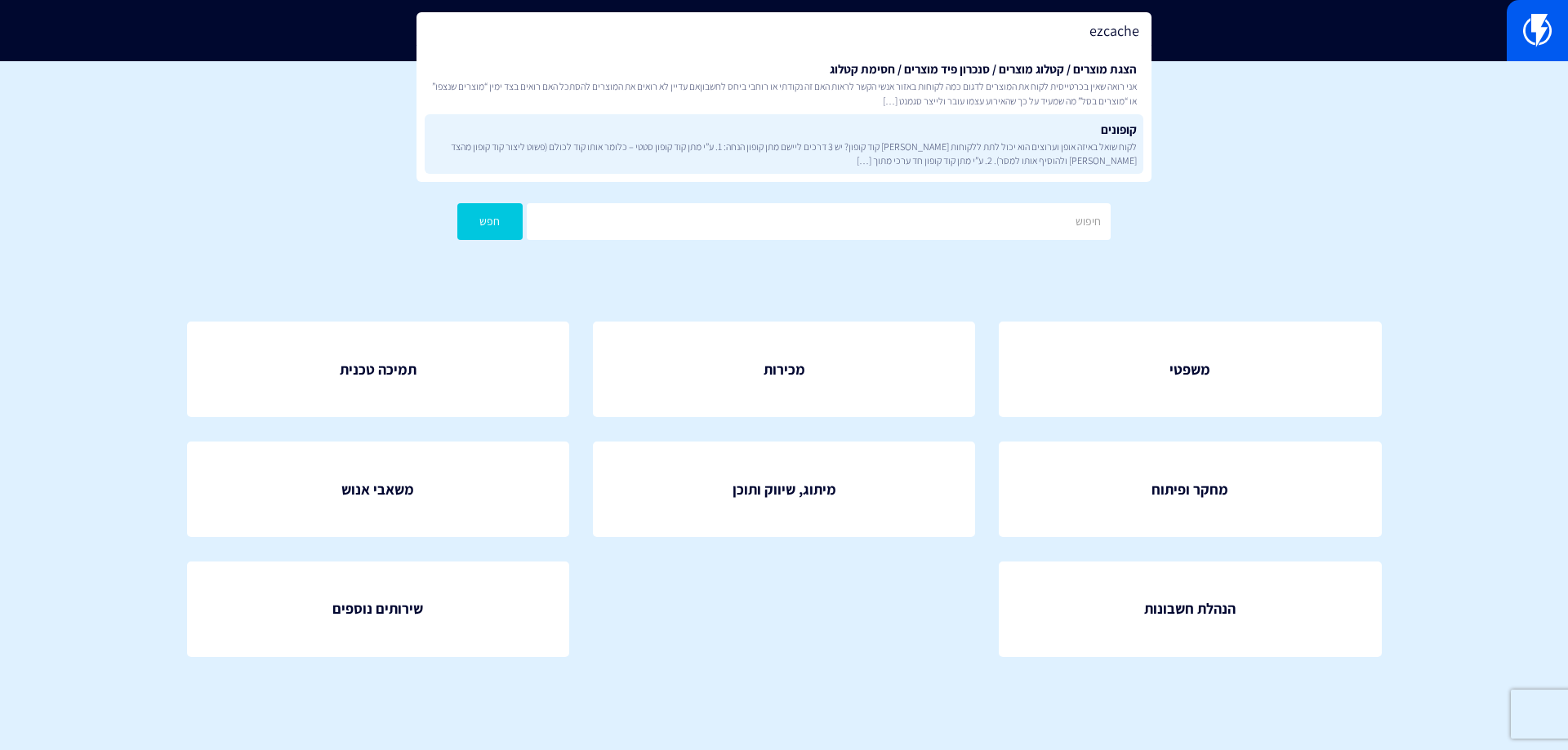
type input "ezcache"
click at [941, 146] on span "לקוח שואל באיזה אופן וערוצים הוא יכול לתת ללקוחות שלו קוד קופון? יש 3 דרכים ליי…" at bounding box center [784, 153] width 706 height 28
